Goal: Task Accomplishment & Management: Complete application form

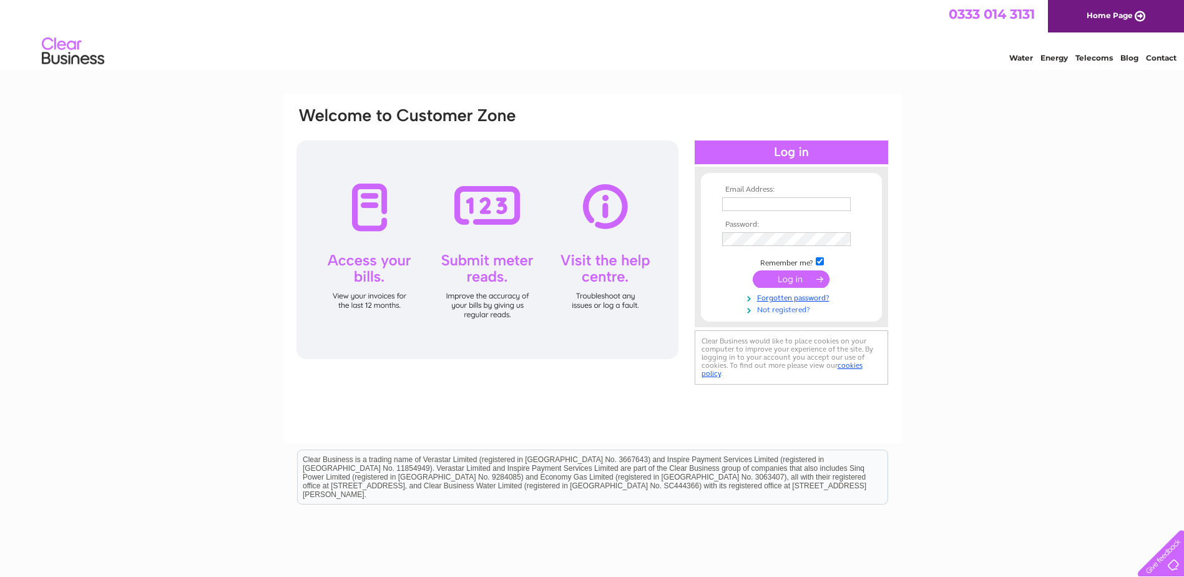
click at [796, 310] on link "Not registered?" at bounding box center [793, 309] width 142 height 12
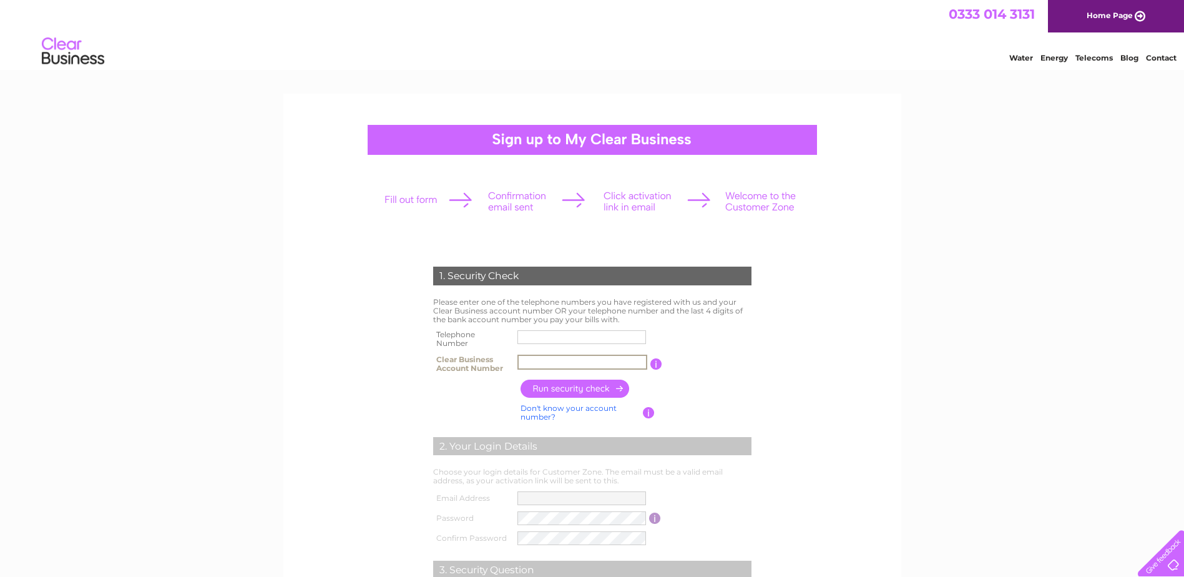
click at [542, 363] on input "text" at bounding box center [582, 361] width 130 height 15
click at [538, 362] on input "text" at bounding box center [582, 361] width 130 height 15
type input "C"
type input "30312864"
click at [542, 340] on input "text" at bounding box center [581, 337] width 129 height 14
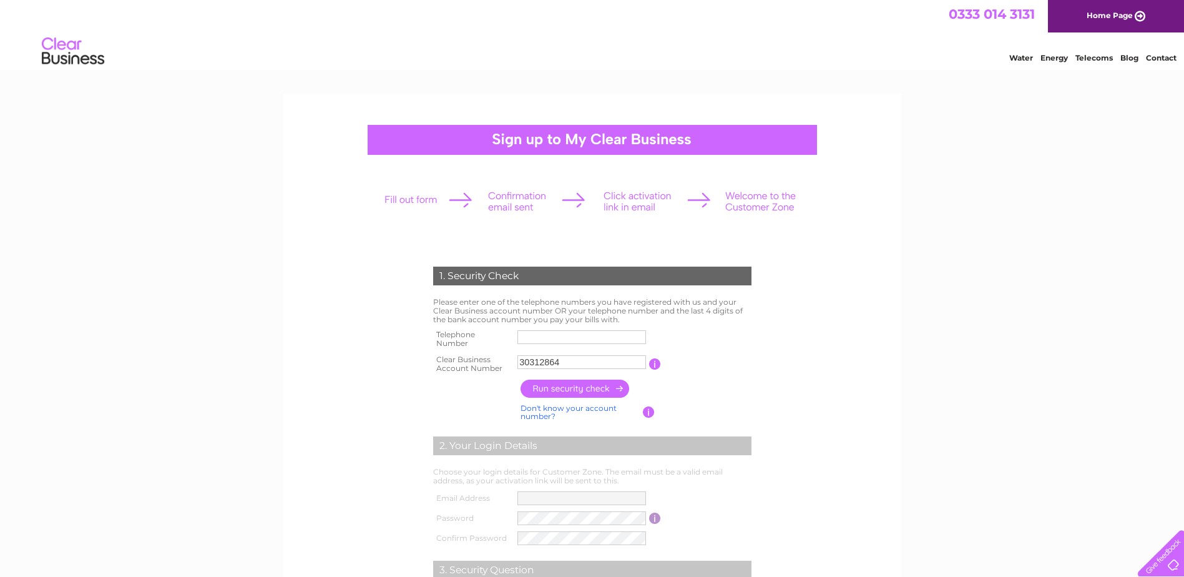
click at [537, 338] on input "text" at bounding box center [581, 337] width 129 height 14
click at [547, 386] on input "button" at bounding box center [575, 388] width 110 height 18
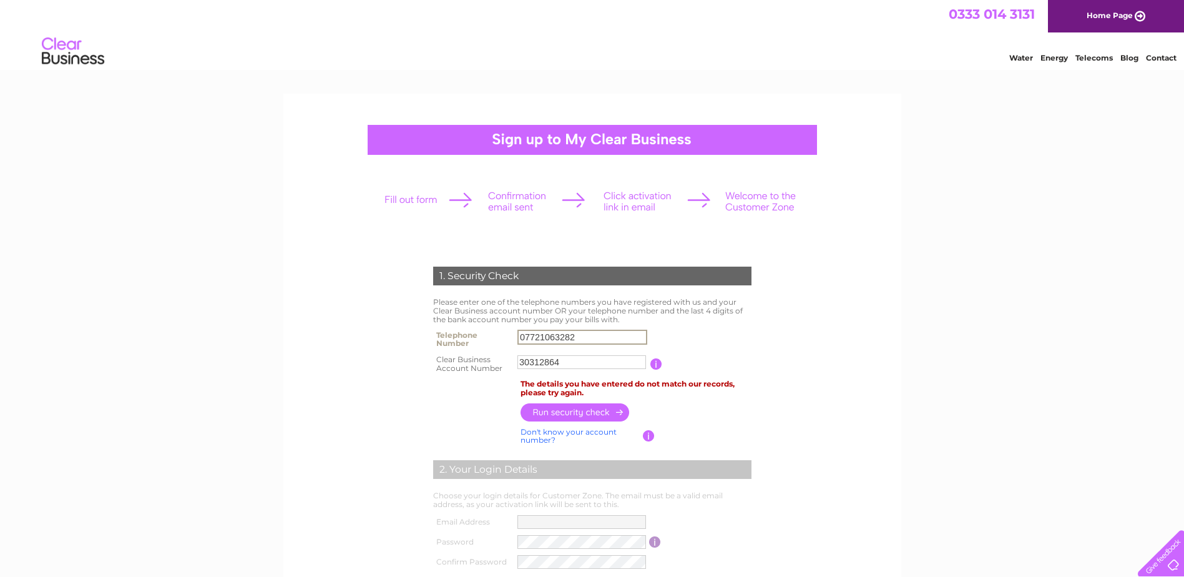
drag, startPoint x: 584, startPoint y: 335, endPoint x: 477, endPoint y: 338, distance: 106.8
click at [477, 338] on tr "Telephone Number 07721063282" at bounding box center [592, 338] width 325 height 25
type input "07779943499"
click at [587, 411] on input "button" at bounding box center [575, 412] width 110 height 18
click at [578, 429] on link "Don't know your account number?" at bounding box center [568, 435] width 96 height 18
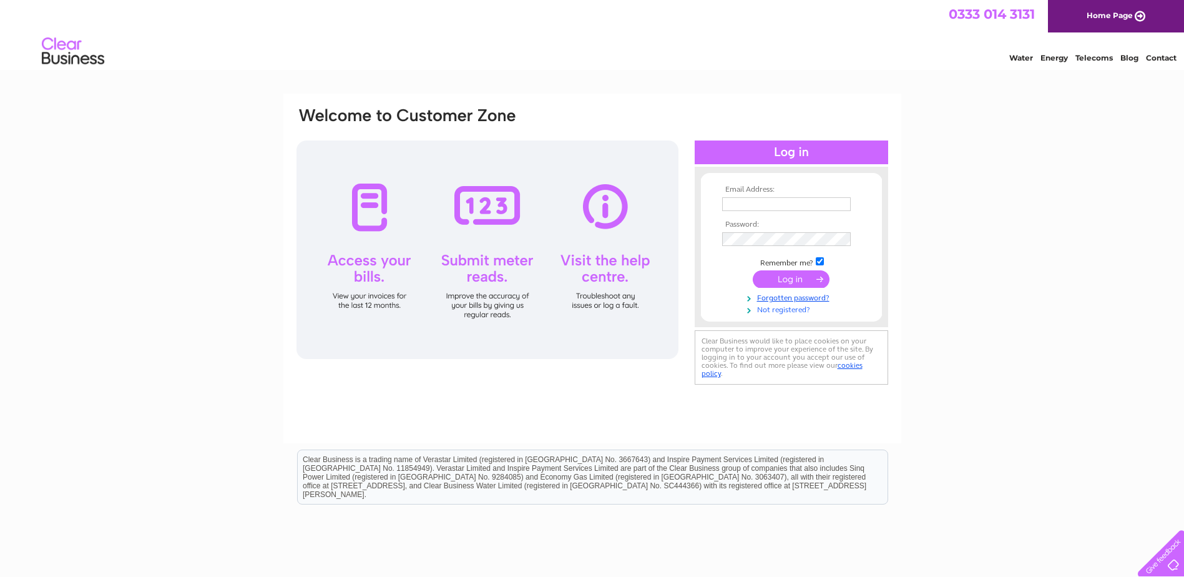
click at [786, 307] on link "Not registered?" at bounding box center [793, 309] width 142 height 12
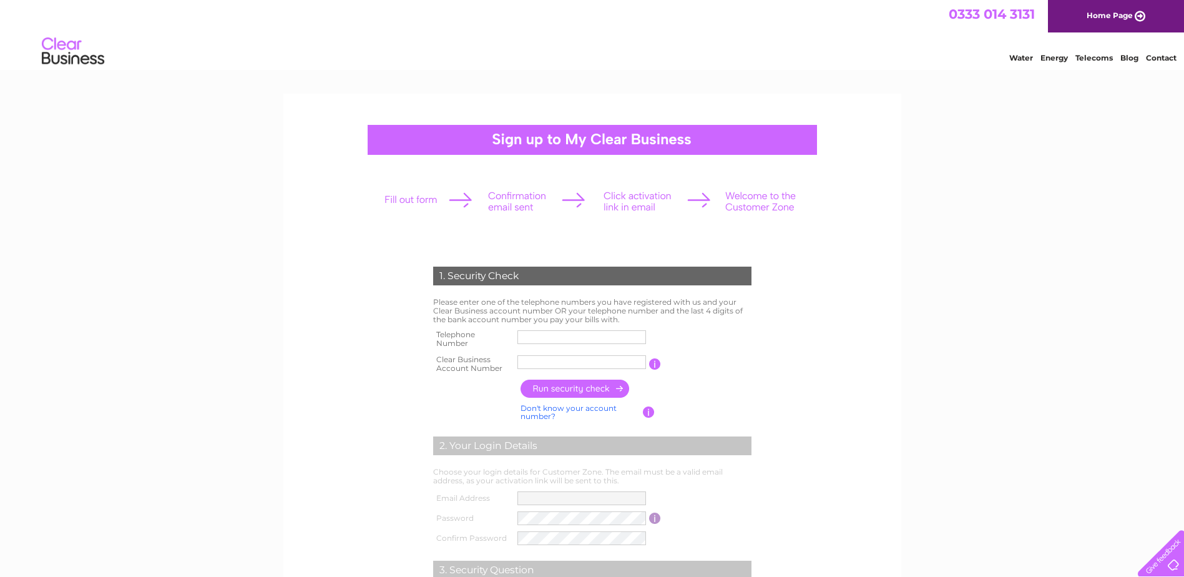
click at [655, 363] on input "button" at bounding box center [655, 363] width 12 height 11
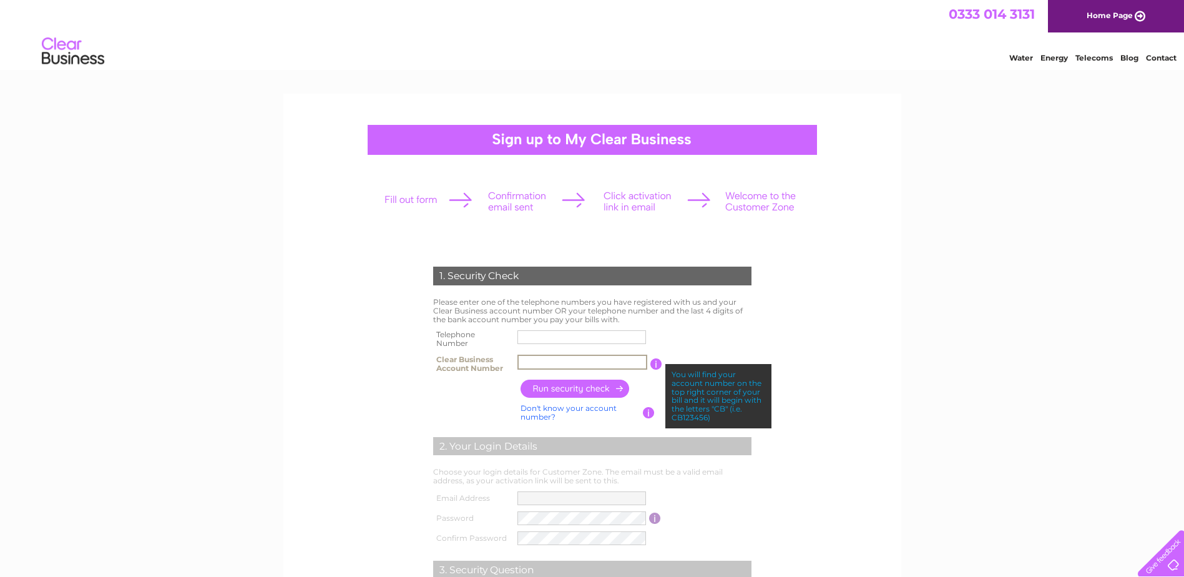
click at [569, 364] on input "text" at bounding box center [582, 361] width 130 height 15
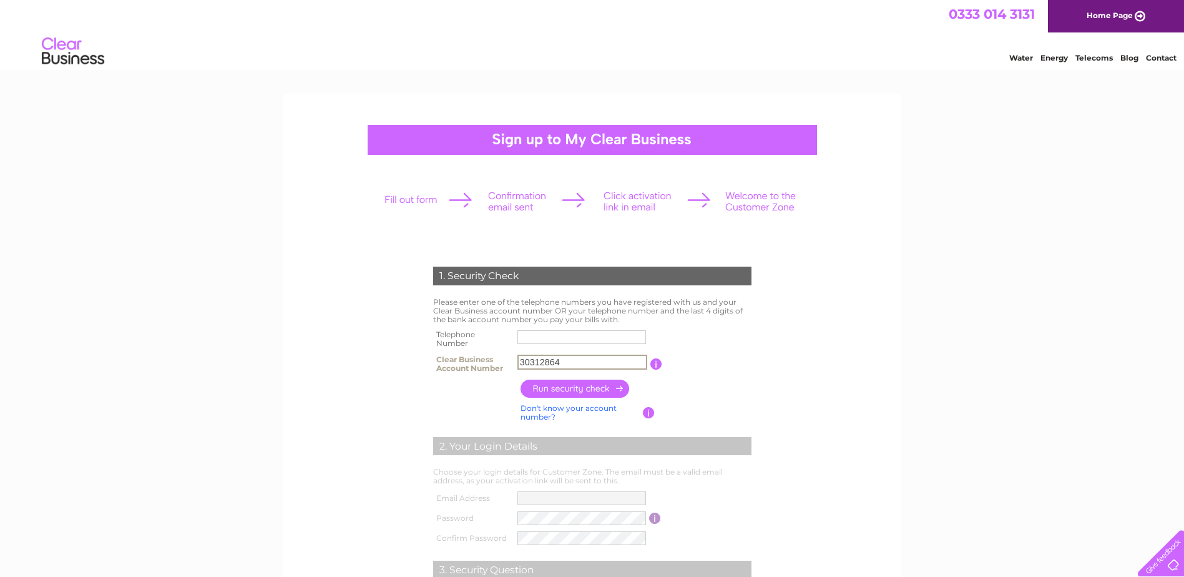
type input "30312864"
click at [546, 339] on input "text" at bounding box center [581, 337] width 129 height 14
click at [561, 342] on input "text" at bounding box center [581, 337] width 129 height 14
type input "12819429069"
click at [563, 388] on input "button" at bounding box center [575, 388] width 110 height 18
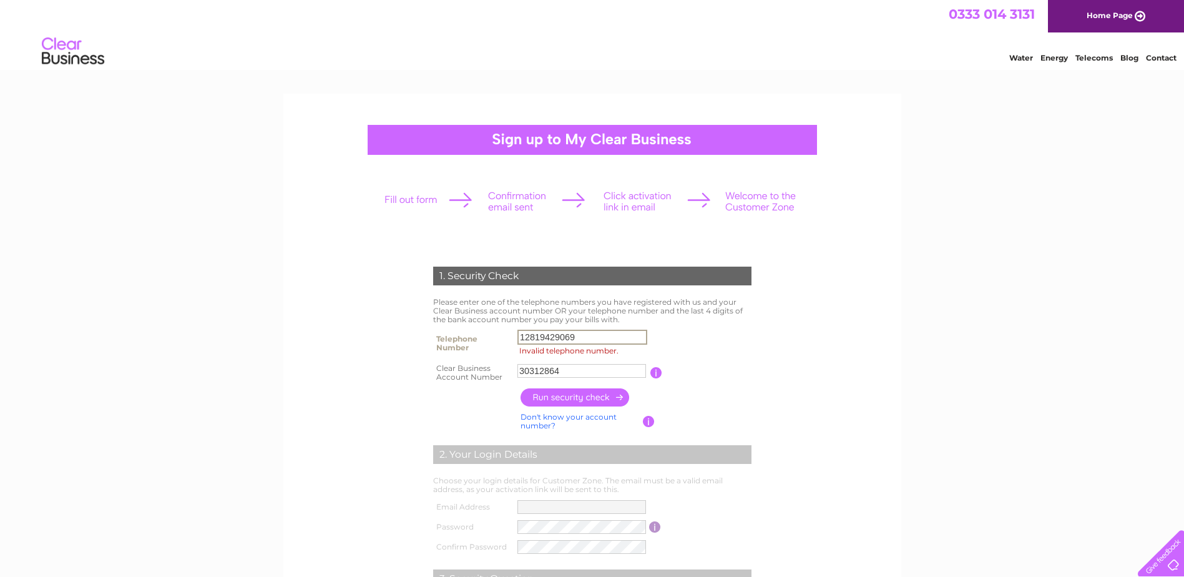
drag, startPoint x: 587, startPoint y: 341, endPoint x: 492, endPoint y: 327, distance: 95.8
click at [492, 327] on tr "Telephone Number 12819429069 Invalid telephone number." at bounding box center [592, 343] width 325 height 34
type input "2819429069"
click at [587, 397] on input "button" at bounding box center [575, 397] width 110 height 18
